Goal: Task Accomplishment & Management: Manage account settings

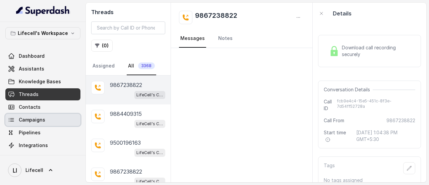
drag, startPoint x: 0, startPoint y: 0, endPoint x: 40, endPoint y: 117, distance: 123.8
click at [40, 117] on span "Campaigns" at bounding box center [32, 119] width 27 height 7
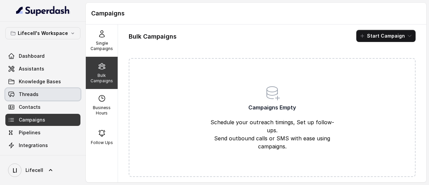
click at [39, 97] on link "Threads" at bounding box center [42, 94] width 75 height 12
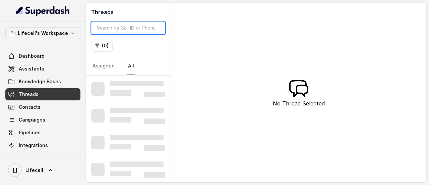
click at [111, 31] on input "search" at bounding box center [128, 27] width 74 height 13
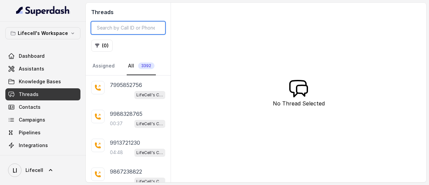
paste input "9910207321"
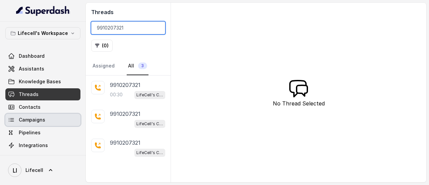
type input "9910207321"
click at [47, 117] on link "Campaigns" at bounding box center [42, 120] width 75 height 12
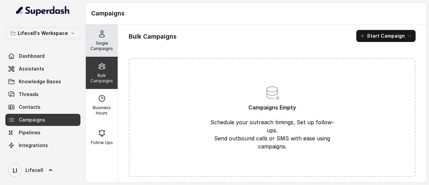
click at [101, 45] on p "Single Campaigns" at bounding box center [102, 46] width 27 height 11
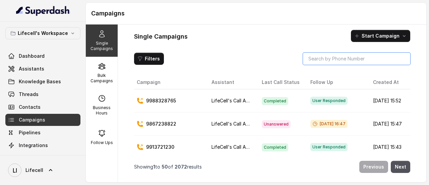
click at [328, 62] on input "search" at bounding box center [356, 59] width 107 height 12
paste input "9910207321"
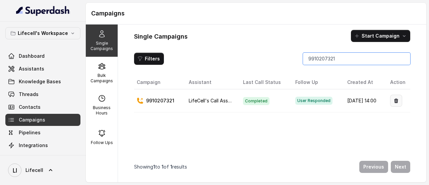
type input "9910207321"
click at [391, 100] on button "button" at bounding box center [397, 101] width 12 height 12
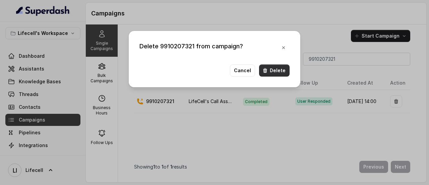
click at [272, 71] on button "Delete" at bounding box center [274, 70] width 31 height 12
